Goal: Use online tool/utility: Utilize a website feature to perform a specific function

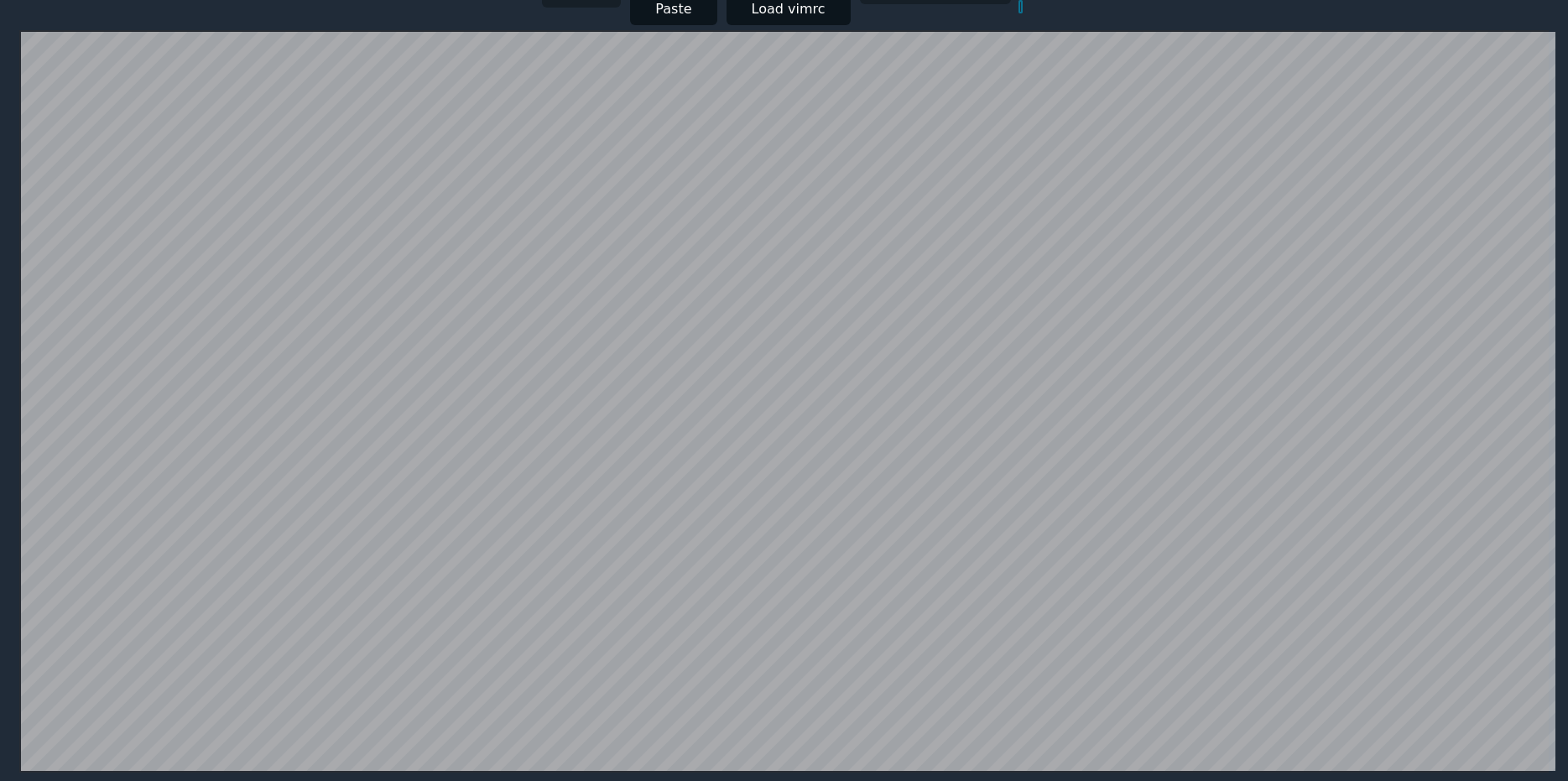
scroll to position [327, 0]
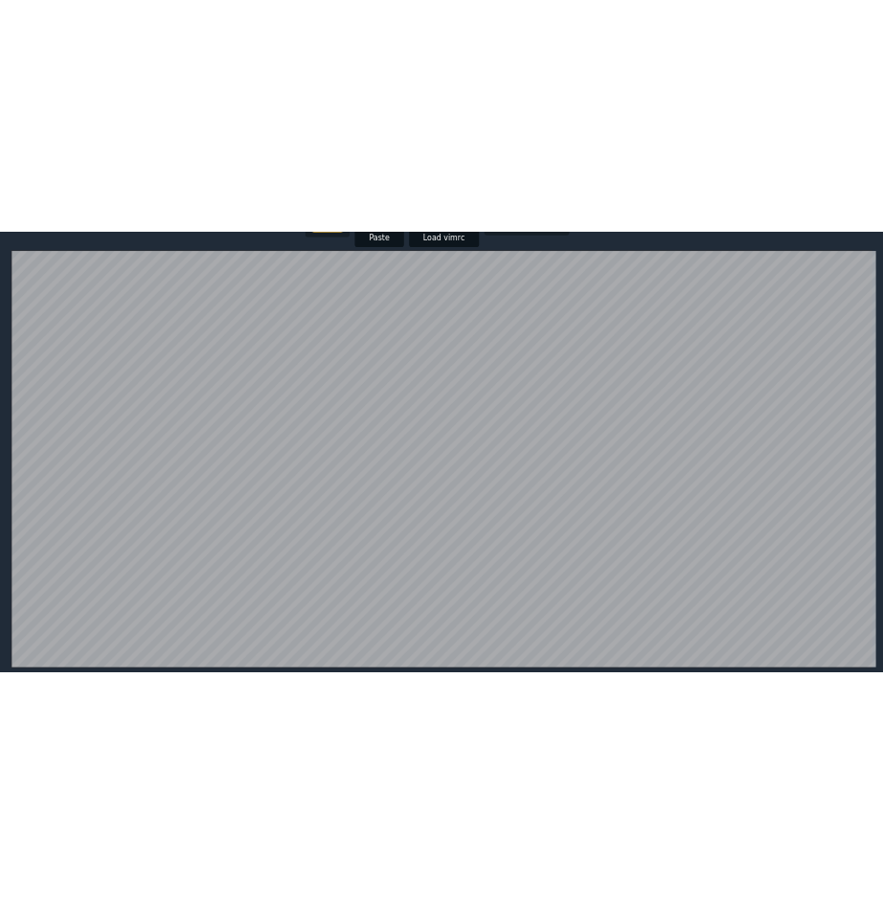
scroll to position [383, 0]
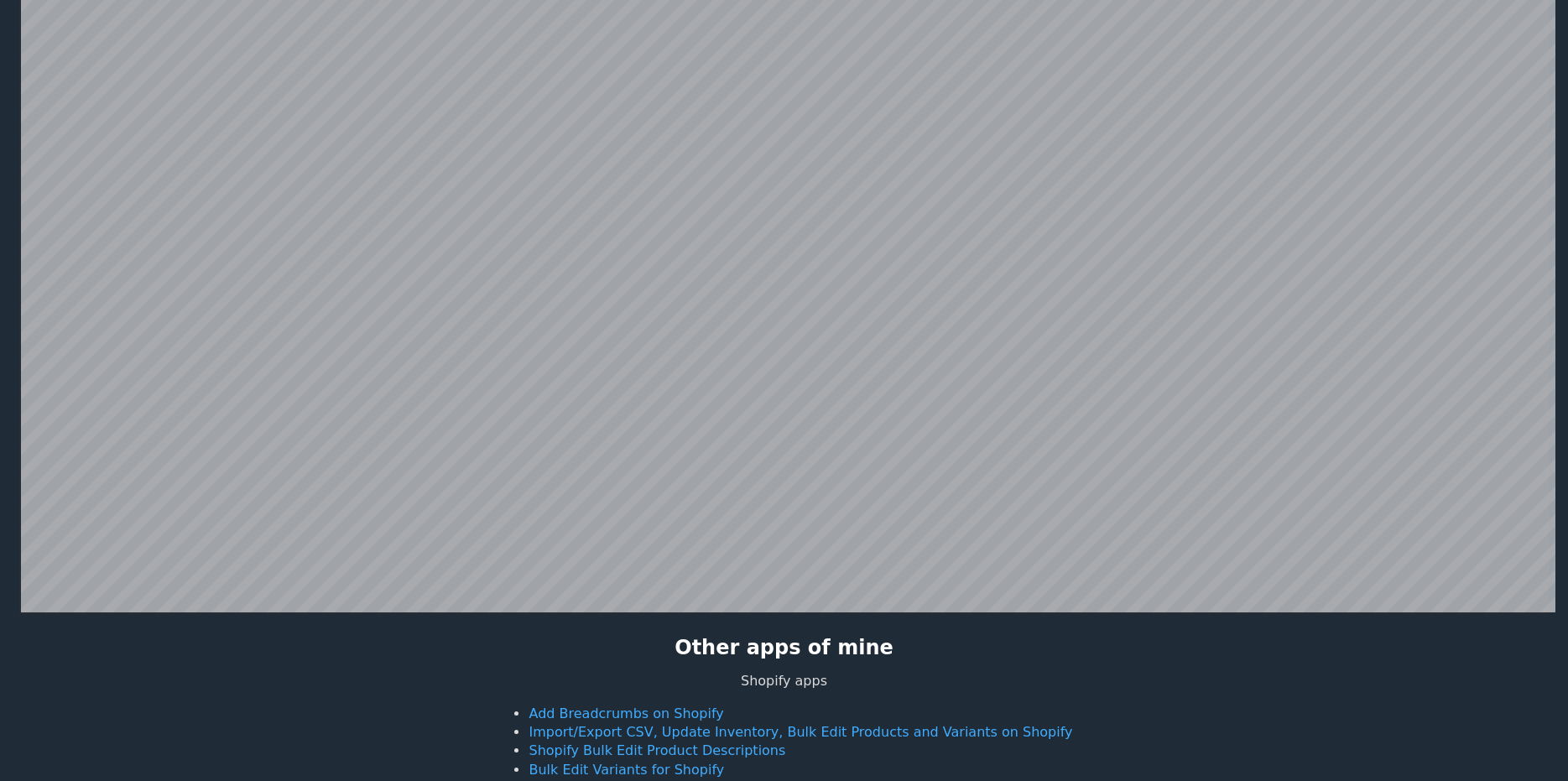
scroll to position [327, 0]
